Goal: Obtain resource: Obtain resource

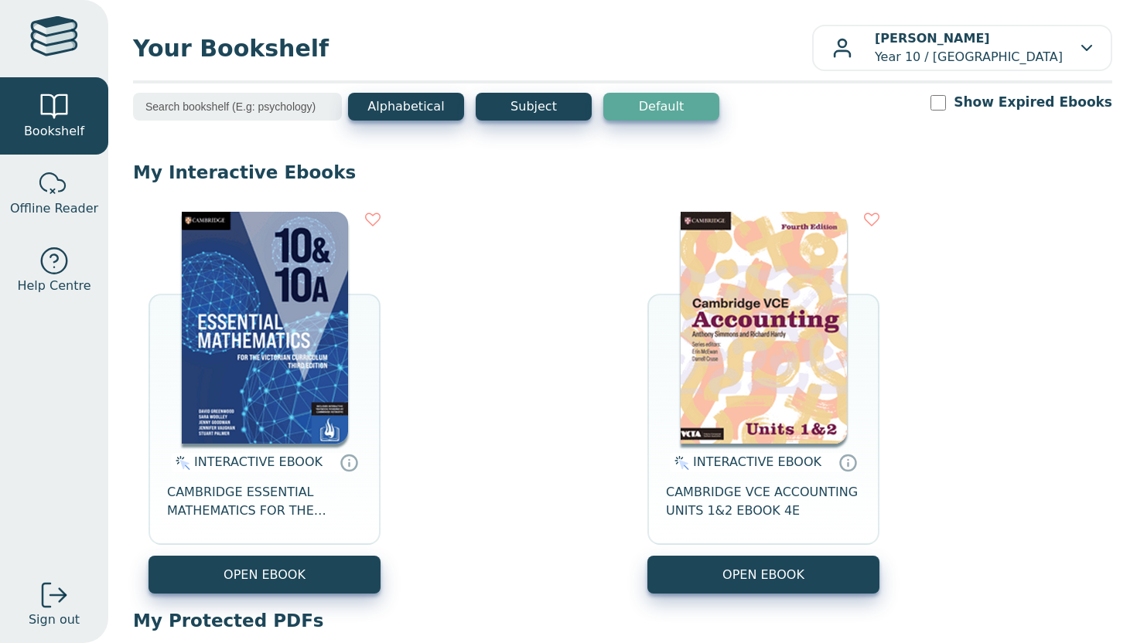
click at [241, 468] on span "INTERACTIVE EBOOK" at bounding box center [258, 462] width 128 height 15
click at [241, 488] on span "CAMBRIDGE ESSENTIAL MATHEMATICS FOR THE VICTORIAN CURRICULUM YEAR 10&10A EBOOK …" at bounding box center [264, 501] width 195 height 37
click at [228, 514] on span "CAMBRIDGE ESSENTIAL MATHEMATICS FOR THE VICTORIAN CURRICULUM YEAR 10&10A EBOOK …" at bounding box center [264, 501] width 195 height 37
